Goal: Browse casually: Explore the website without a specific task or goal

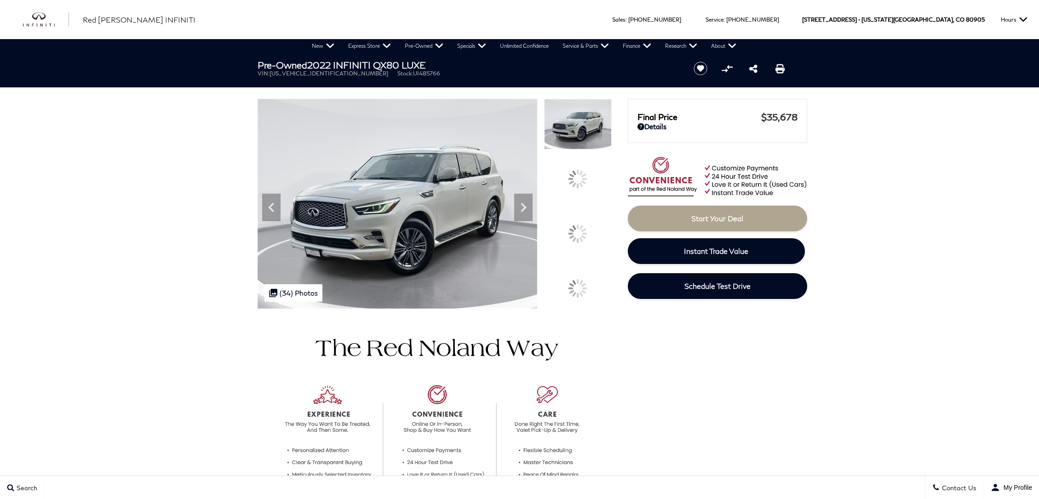
click at [533, 217] on icon at bounding box center [523, 207] width 18 height 18
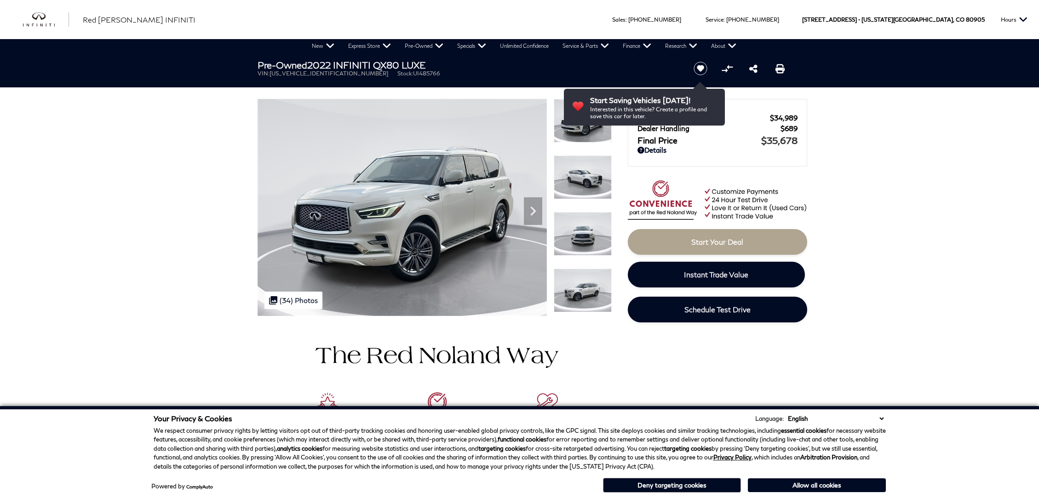
click at [567, 173] on img at bounding box center [583, 177] width 58 height 44
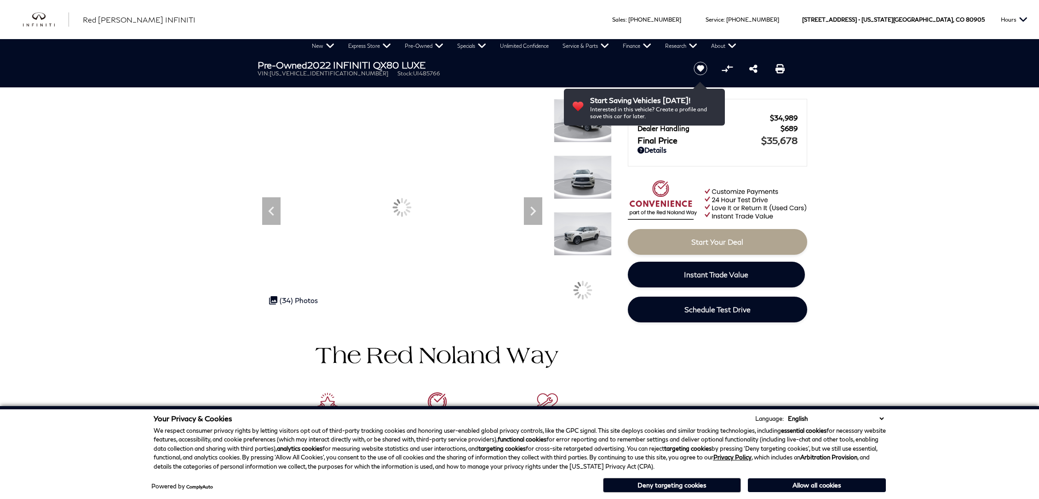
click at [571, 237] on img at bounding box center [583, 234] width 58 height 44
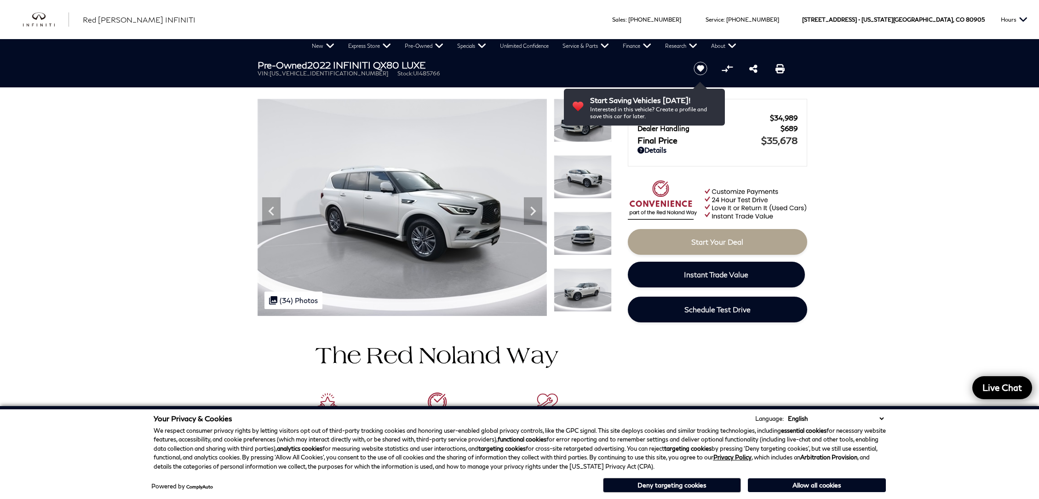
click at [590, 297] on img at bounding box center [583, 290] width 58 height 44
click at [591, 302] on img at bounding box center [583, 291] width 58 height 44
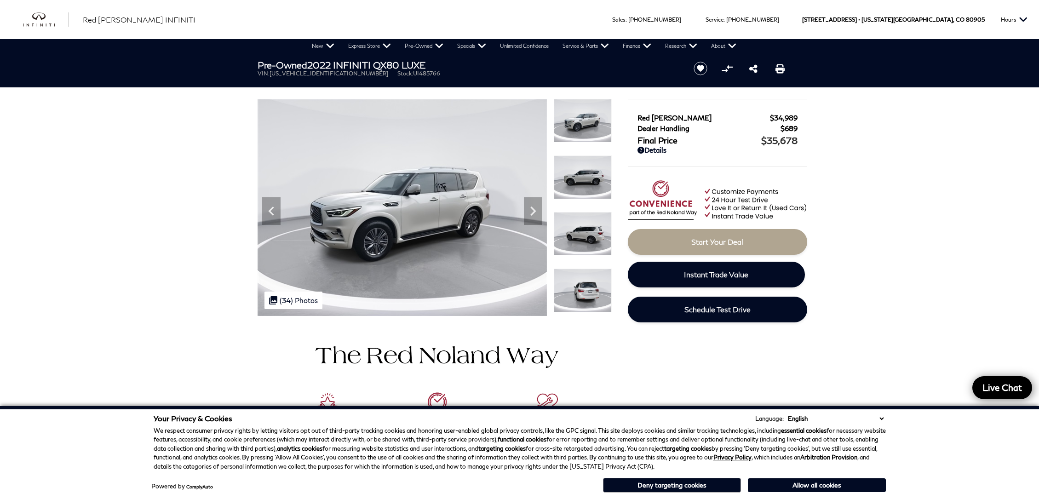
click at [583, 235] on img at bounding box center [583, 234] width 58 height 44
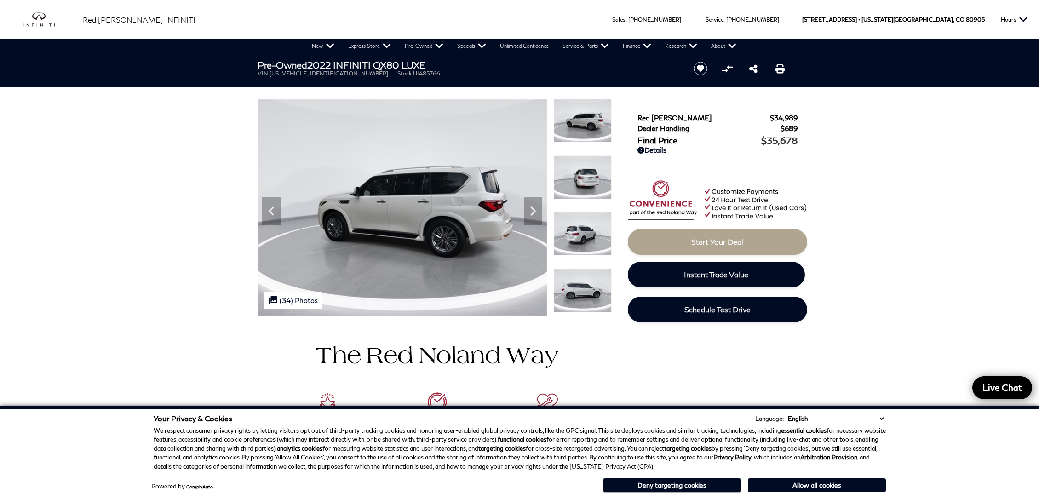
click at [583, 238] on img at bounding box center [583, 234] width 58 height 44
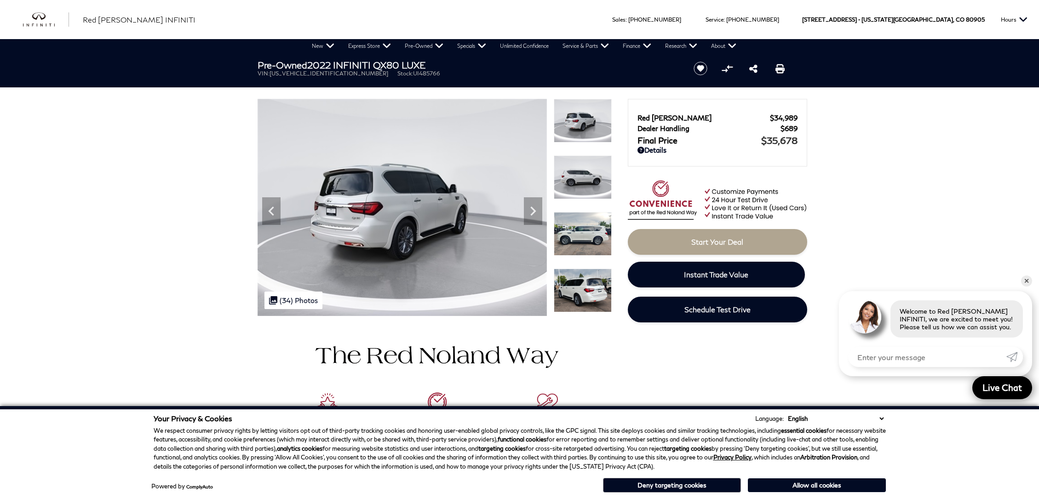
click at [583, 238] on img at bounding box center [583, 234] width 58 height 44
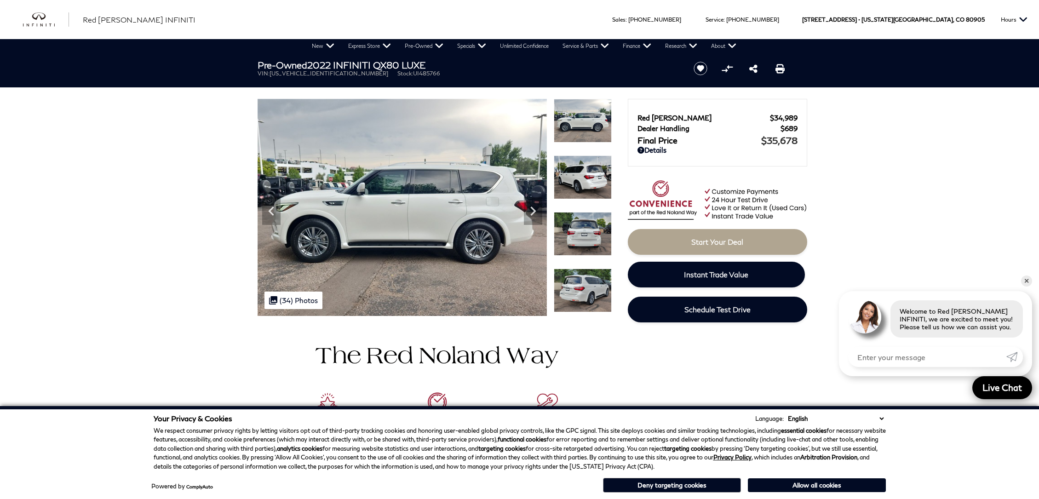
click at [583, 238] on img at bounding box center [583, 234] width 58 height 44
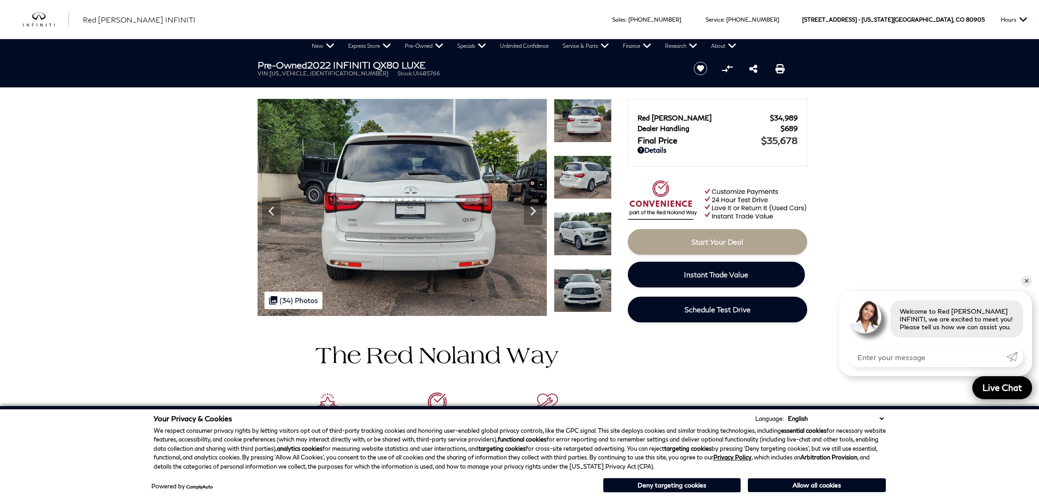
click at [585, 241] on img at bounding box center [583, 234] width 58 height 44
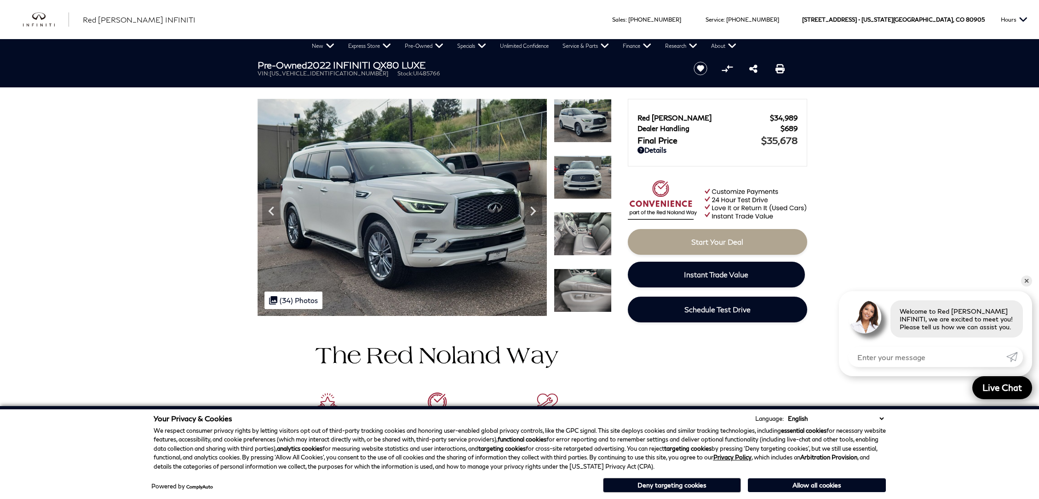
click at [591, 226] on img at bounding box center [583, 234] width 58 height 44
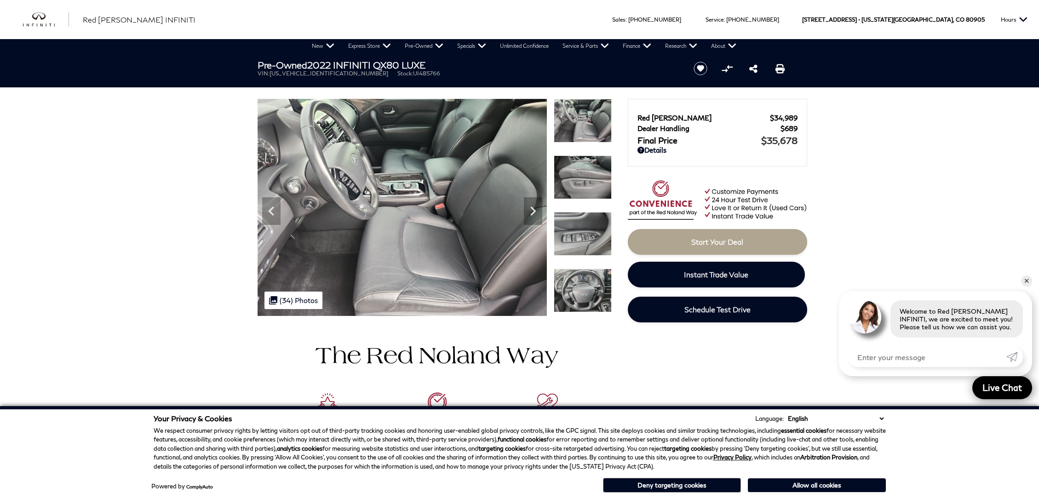
click at [587, 230] on img at bounding box center [583, 234] width 58 height 44
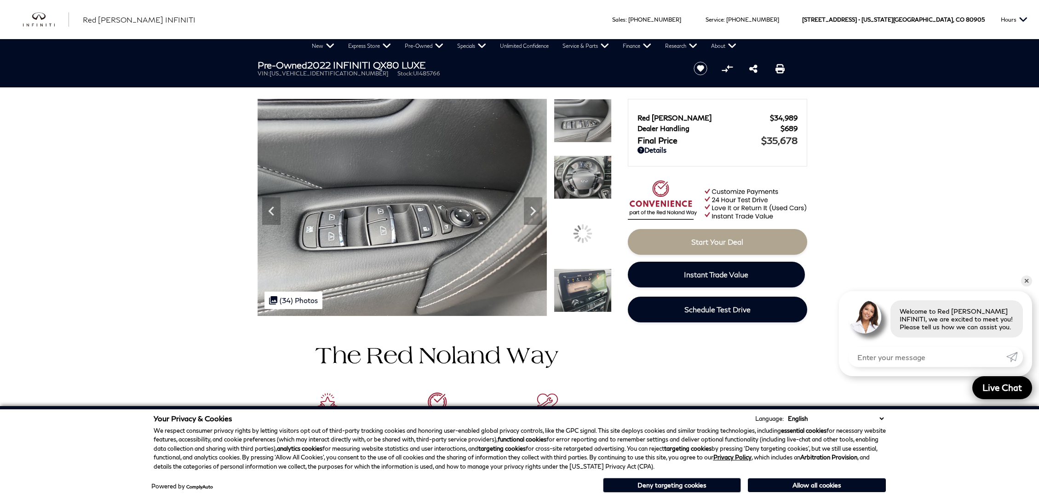
click at [575, 189] on img at bounding box center [583, 177] width 58 height 44
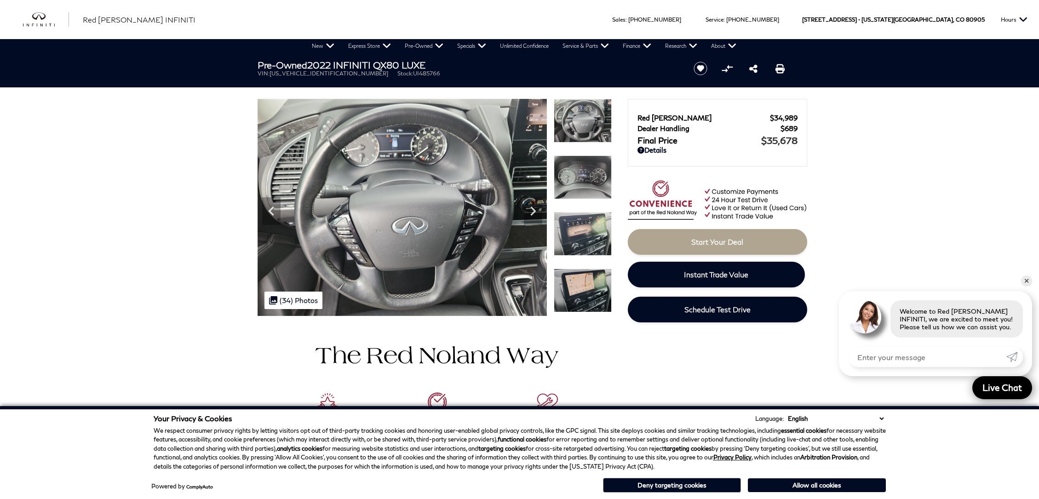
click at [581, 231] on img at bounding box center [583, 234] width 58 height 44
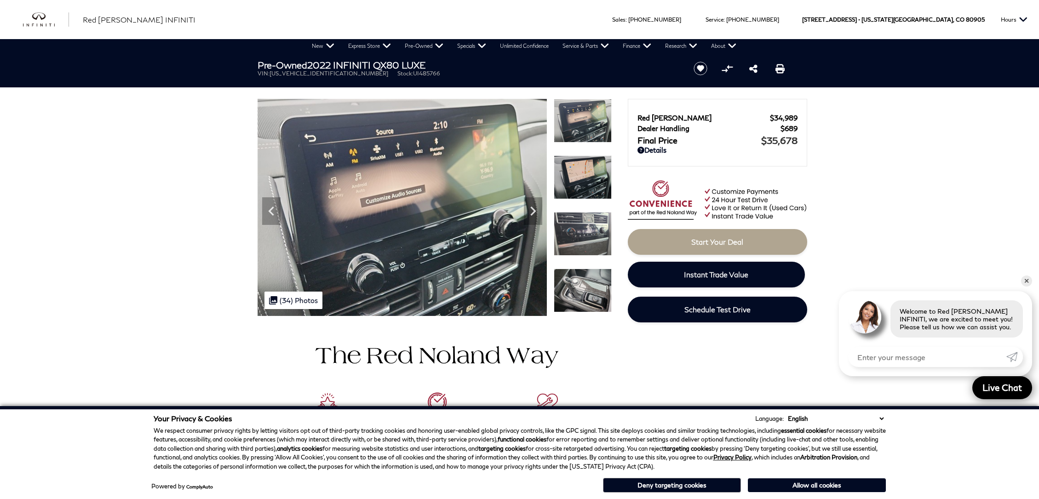
click at [586, 288] on img at bounding box center [583, 291] width 58 height 44
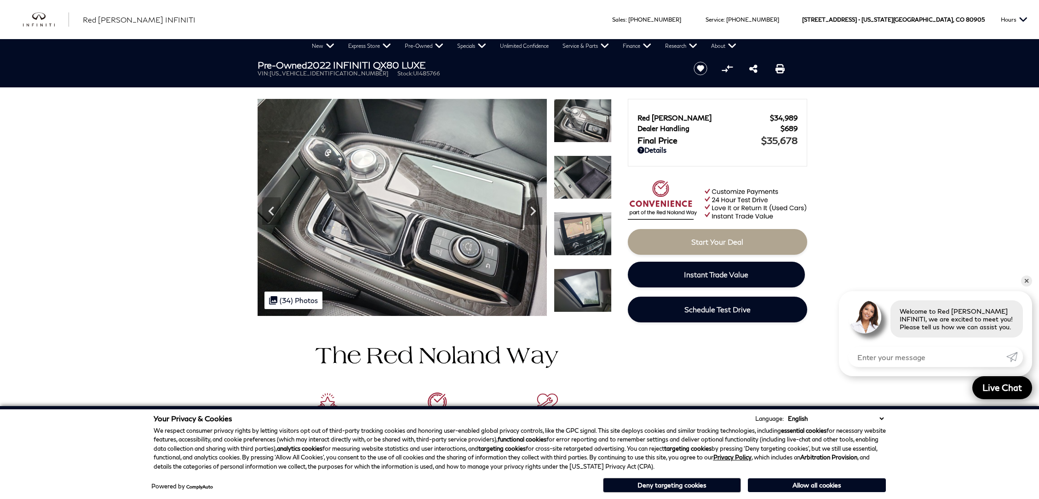
click at [581, 243] on img at bounding box center [583, 234] width 58 height 44
